Goal: Download file/media

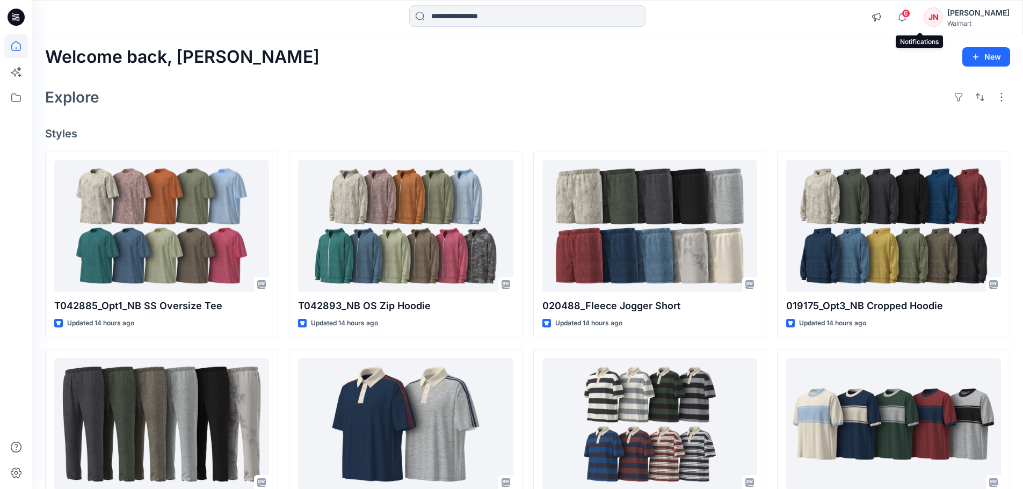
click at [910, 14] on span "6" at bounding box center [906, 13] width 9 height 9
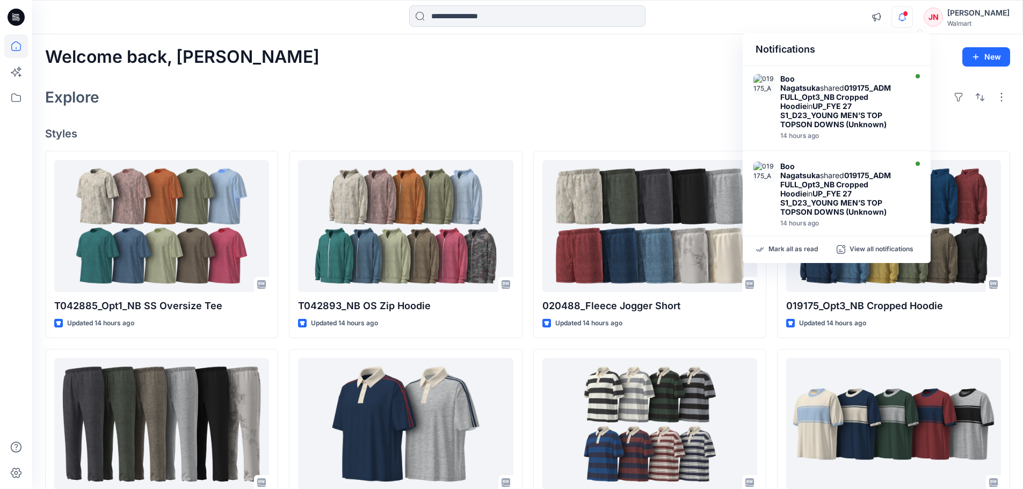
scroll to position [430, 0]
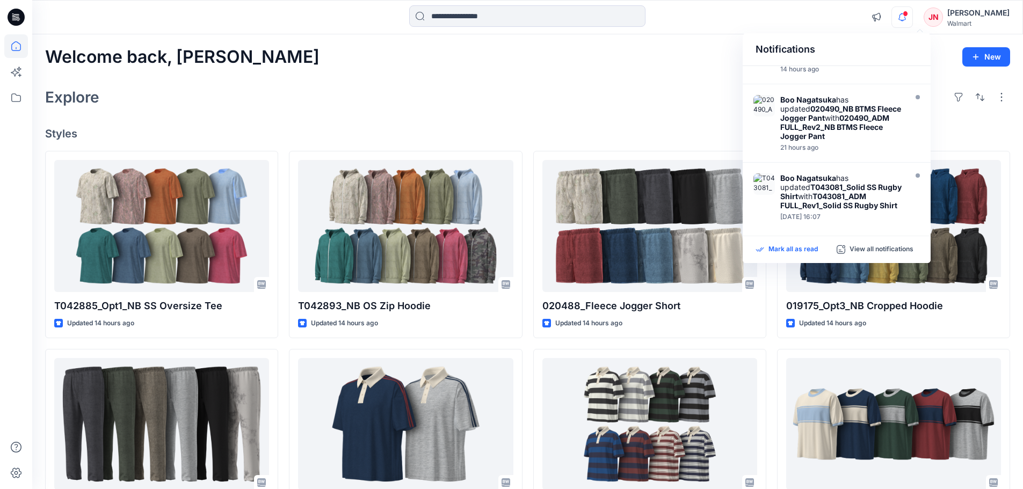
click at [794, 250] on p "Mark all as read" at bounding box center [793, 250] width 49 height 10
click at [19, 97] on icon at bounding box center [16, 98] width 24 height 24
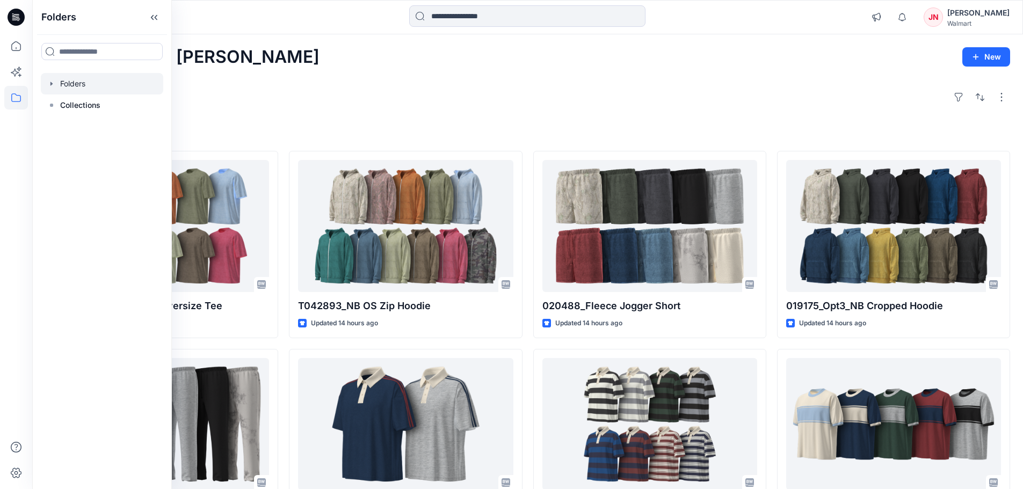
click at [73, 94] on div at bounding box center [102, 83] width 122 height 21
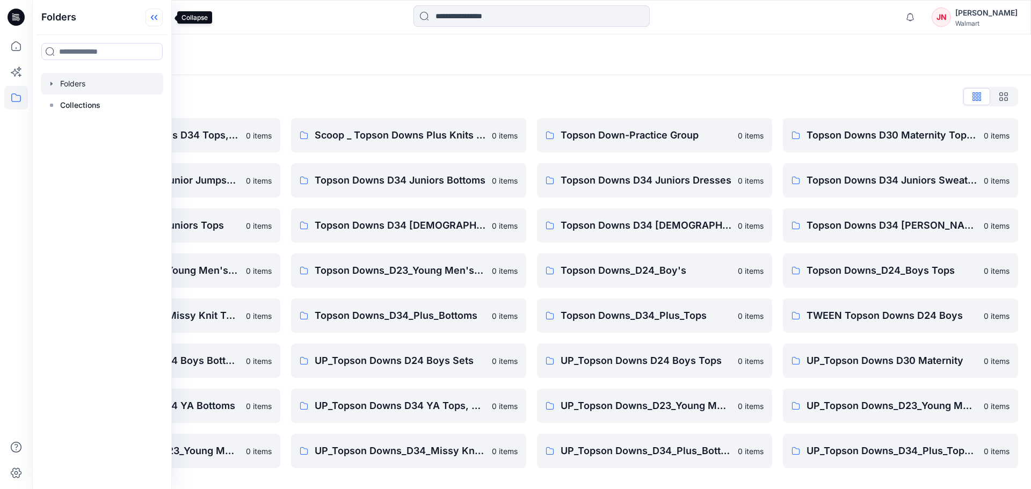
click at [163, 17] on icon at bounding box center [154, 18] width 17 height 18
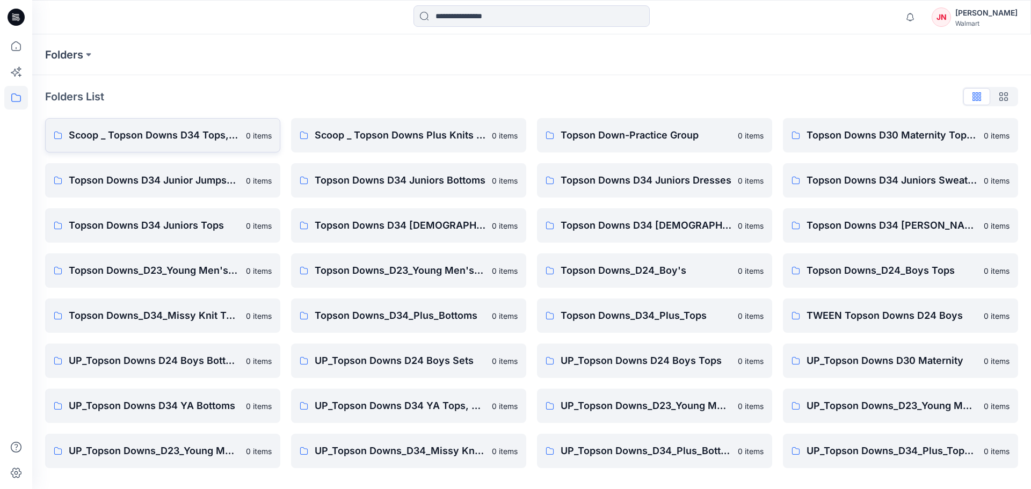
click at [205, 128] on p "Scoop _ Topson Downs D34 Tops, Dresses and Sets" at bounding box center [154, 135] width 171 height 15
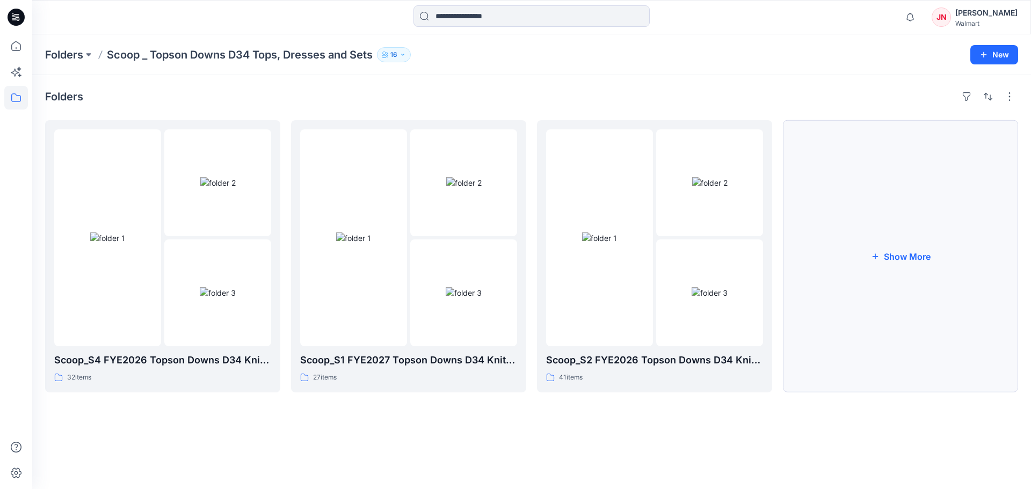
click at [851, 343] on button "Show More" at bounding box center [900, 256] width 235 height 272
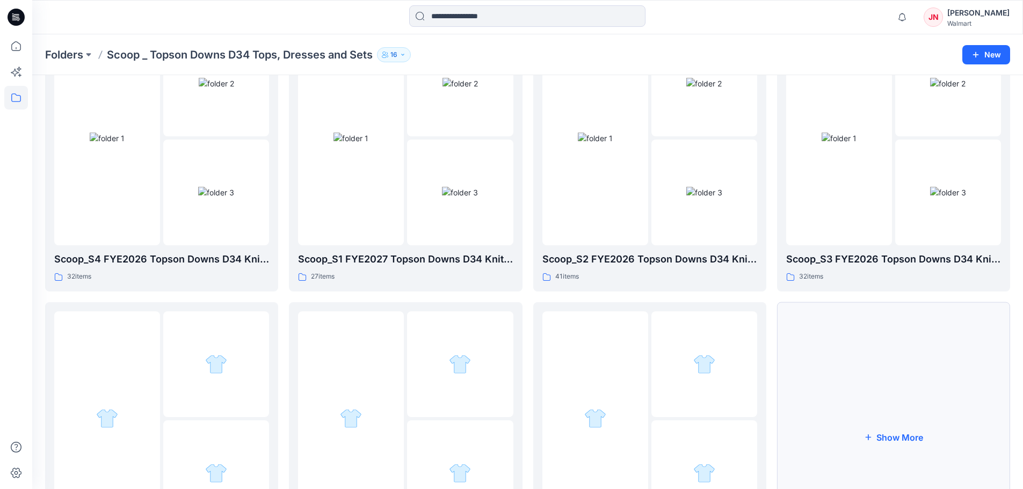
scroll to position [212, 0]
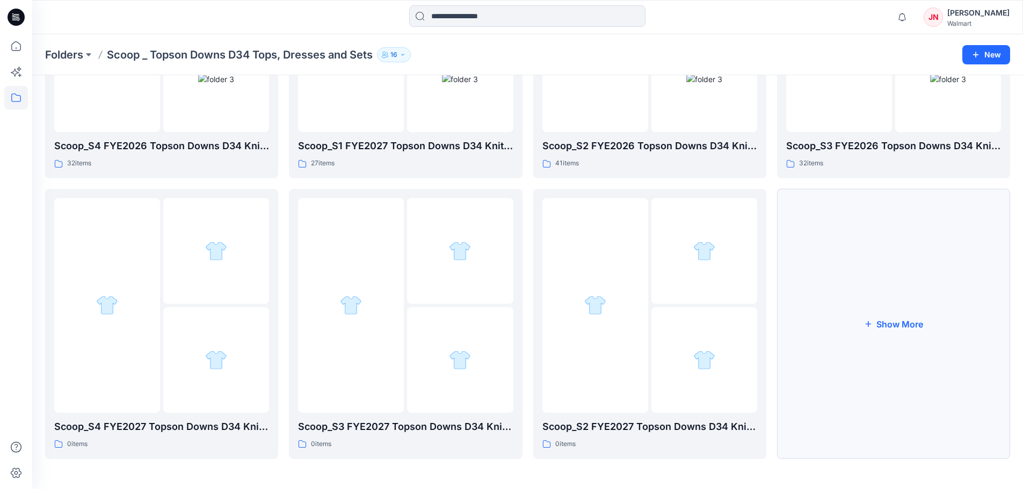
click at [867, 330] on button "Show More" at bounding box center [893, 324] width 233 height 270
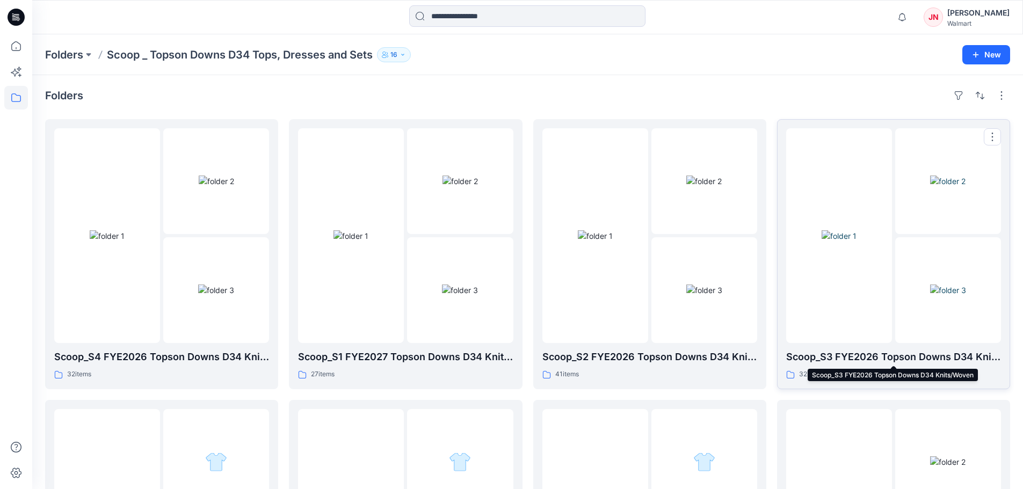
scroll to position [0, 0]
click at [830, 342] on div at bounding box center [839, 236] width 106 height 215
click at [234, 297] on img at bounding box center [216, 291] width 36 height 11
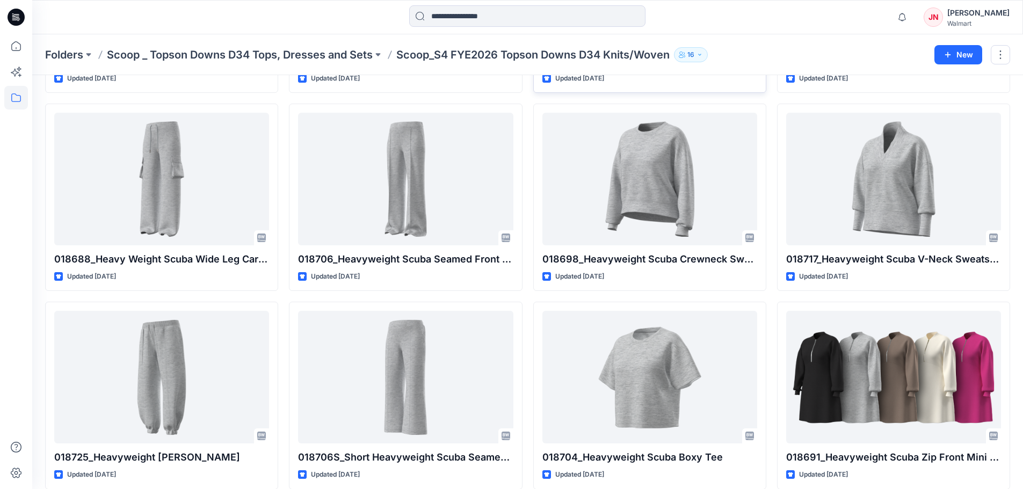
scroll to position [267, 0]
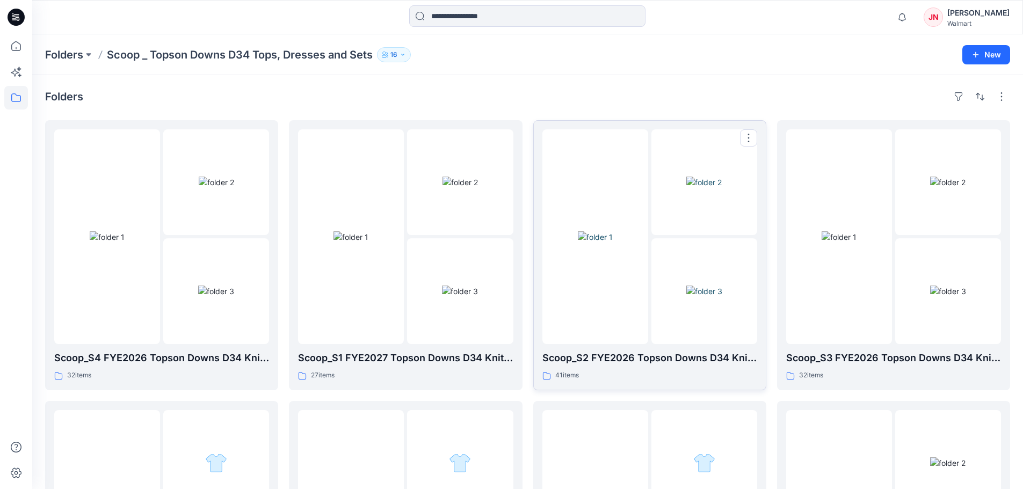
click at [691, 297] on img at bounding box center [704, 291] width 36 height 11
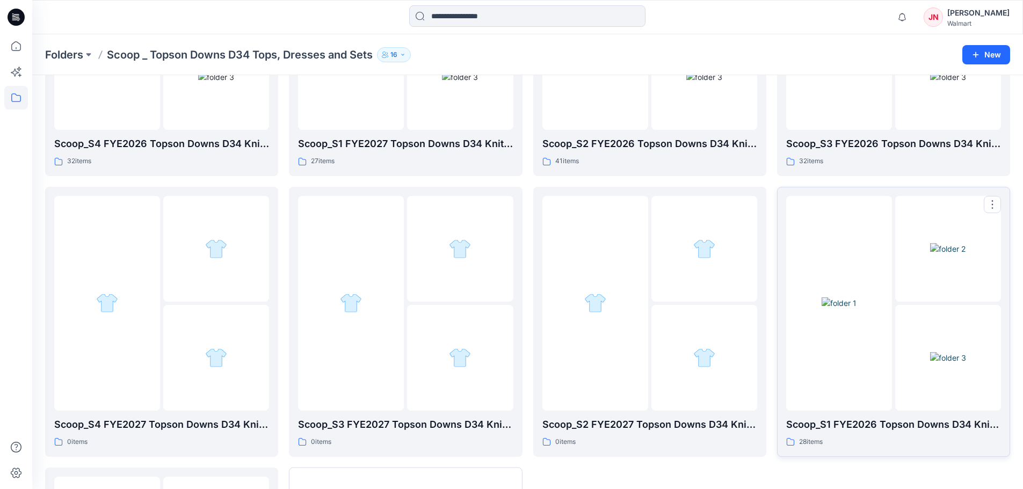
scroll to position [215, 0]
click at [863, 385] on div at bounding box center [839, 302] width 106 height 215
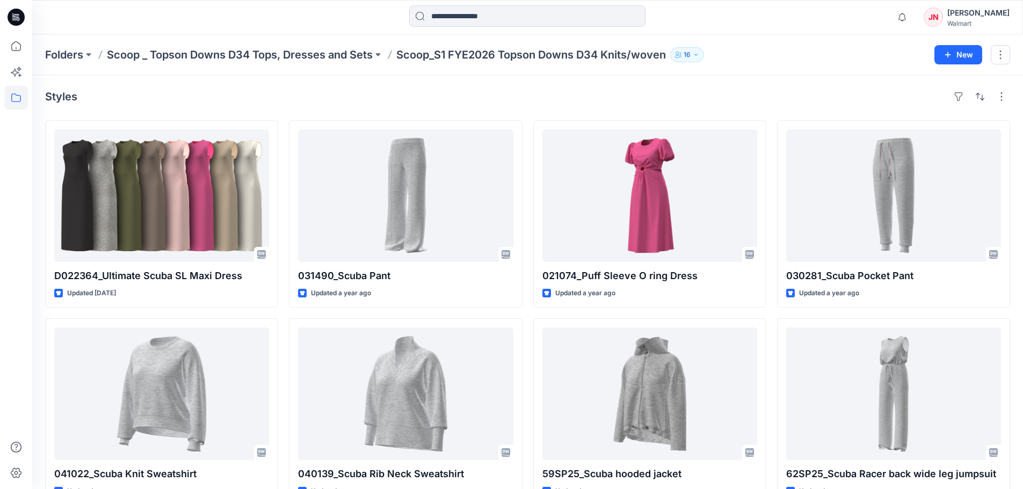
scroll to position [54, 0]
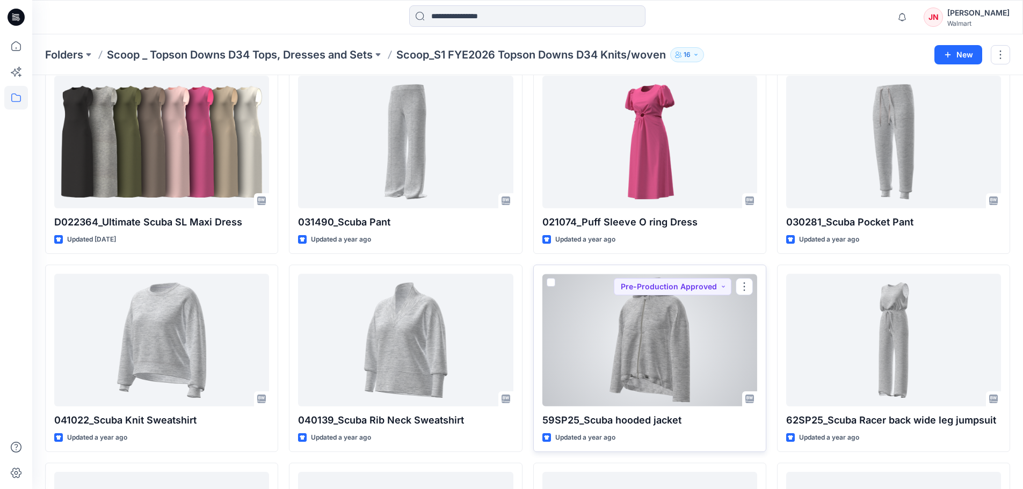
click at [676, 378] on div at bounding box center [649, 340] width 215 height 133
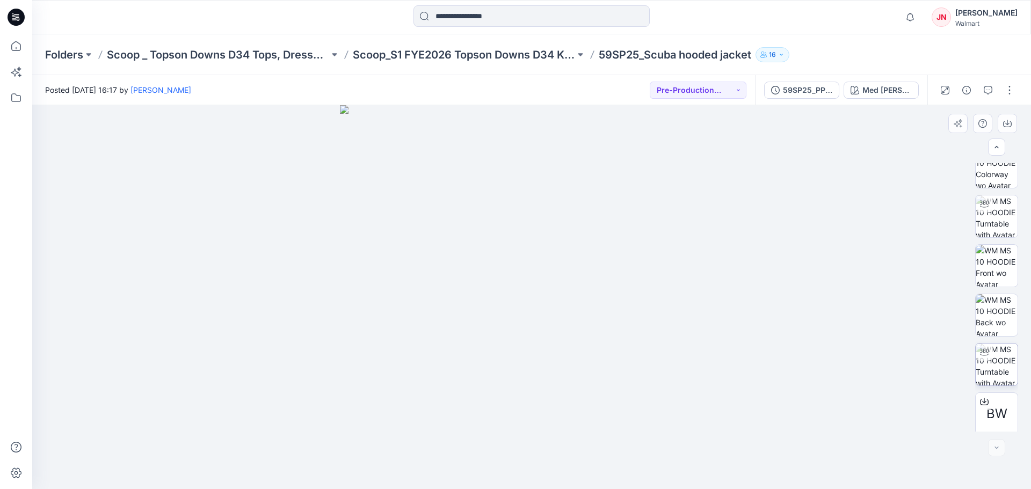
scroll to position [71, 0]
click at [986, 398] on icon at bounding box center [984, 398] width 9 height 6
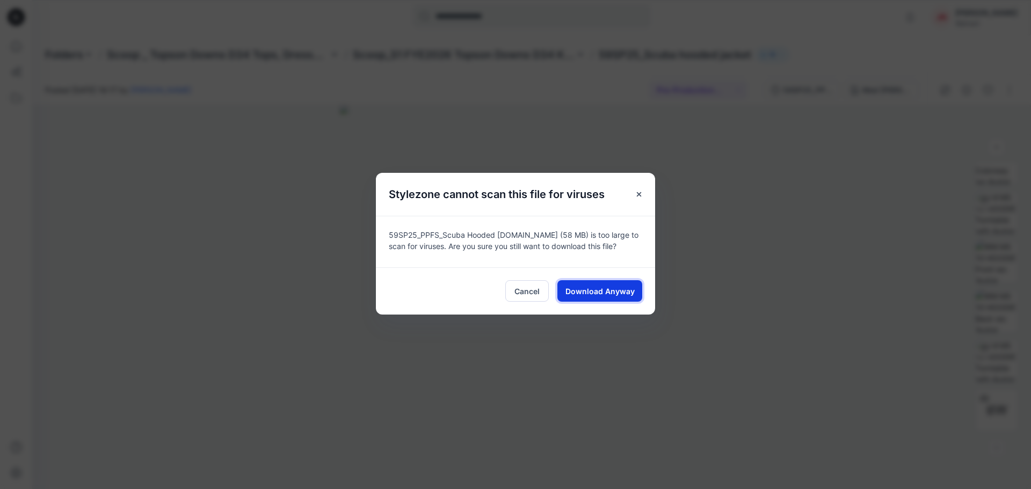
click at [625, 298] on button "Download Anyway" at bounding box center [599, 290] width 85 height 21
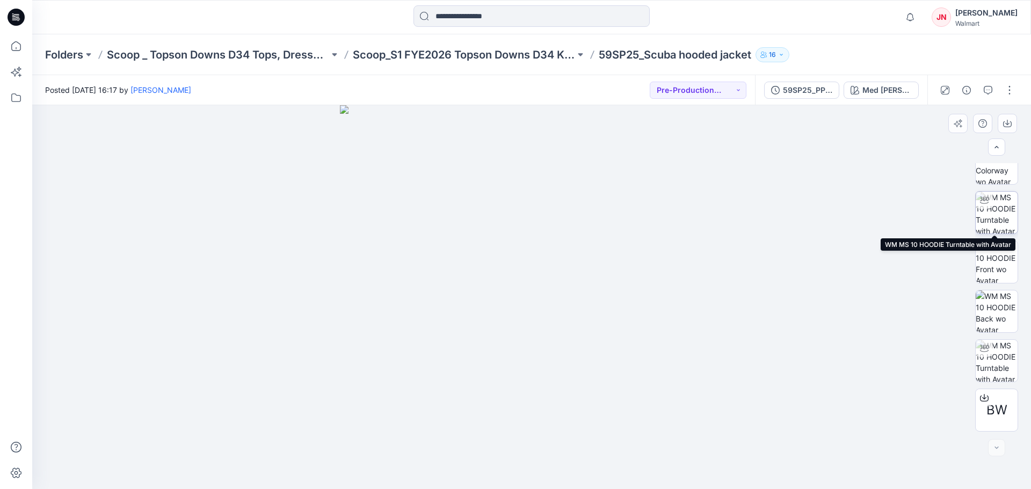
click at [983, 213] on img at bounding box center [997, 213] width 42 height 42
drag, startPoint x: 530, startPoint y: 472, endPoint x: 480, endPoint y: 466, distance: 50.3
click at [480, 466] on icon at bounding box center [533, 457] width 325 height 40
